Goal: Task Accomplishment & Management: Check status

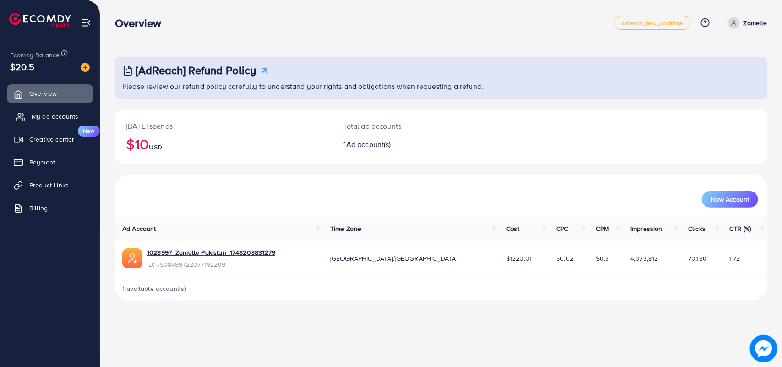
click at [56, 115] on span "My ad accounts" at bounding box center [55, 116] width 47 height 9
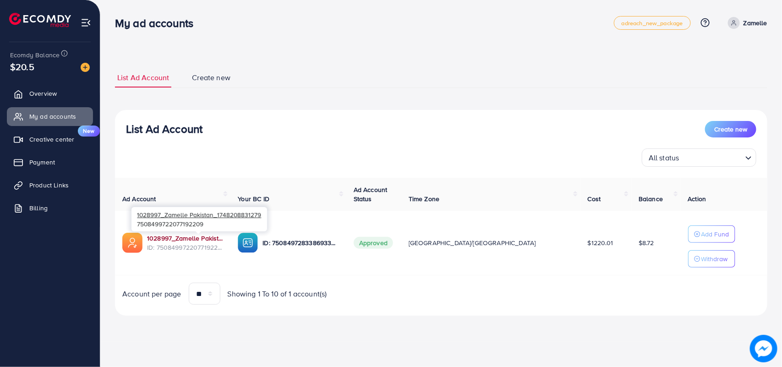
click at [169, 236] on link "1028997_Zamelle Pakistan_1748208831279" at bounding box center [185, 238] width 76 height 9
